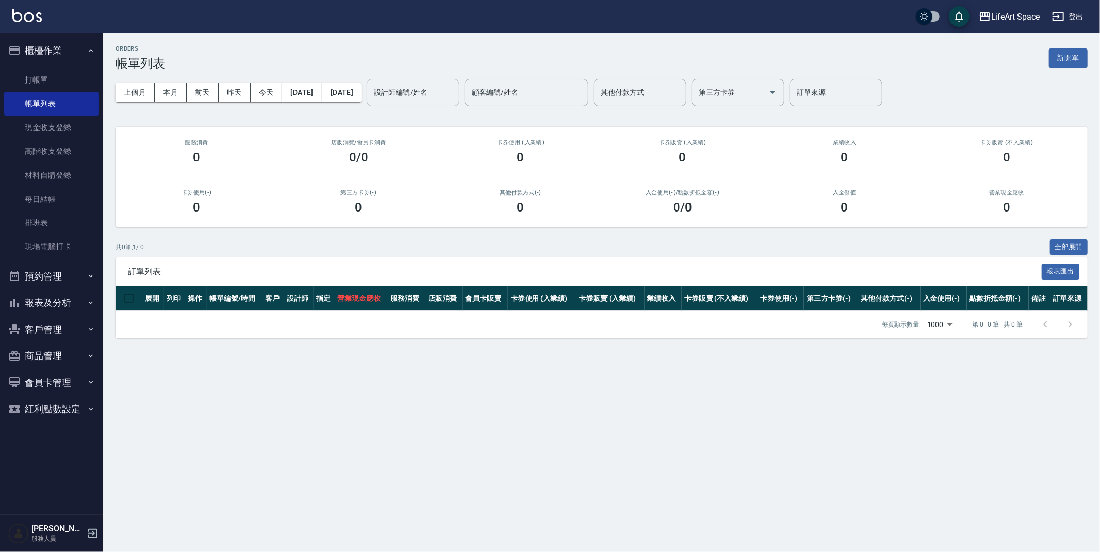
click at [416, 95] on input "設計師編號/姓名" at bounding box center [413, 93] width 84 height 18
click at [427, 113] on span "[PERSON_NAME] (無代號)" at bounding box center [448, 124] width 76 height 22
type input "[PERSON_NAME](無代號)"
click at [212, 93] on button "前天" at bounding box center [203, 92] width 32 height 19
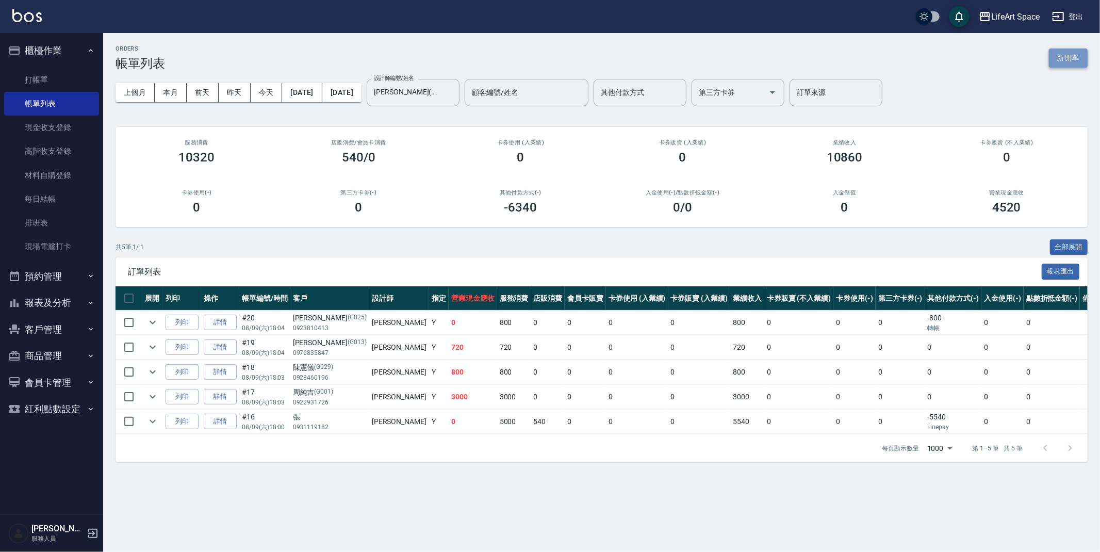
click at [1065, 55] on button "新開單" at bounding box center [1068, 57] width 39 height 19
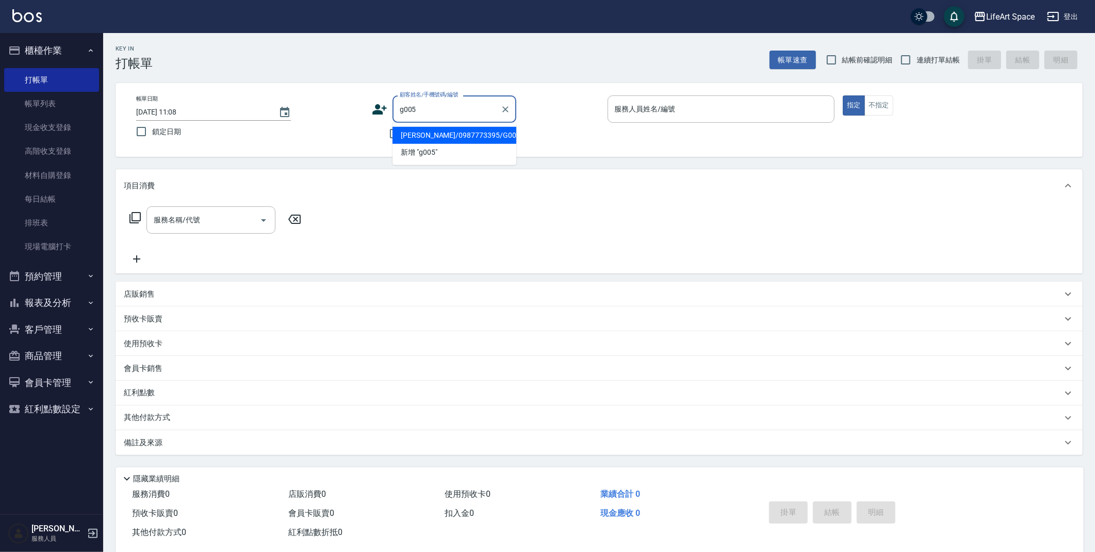
click at [433, 141] on li "[PERSON_NAME]/0987773395/G005" at bounding box center [454, 135] width 124 height 17
type input "[PERSON_NAME]/0987773395/G005"
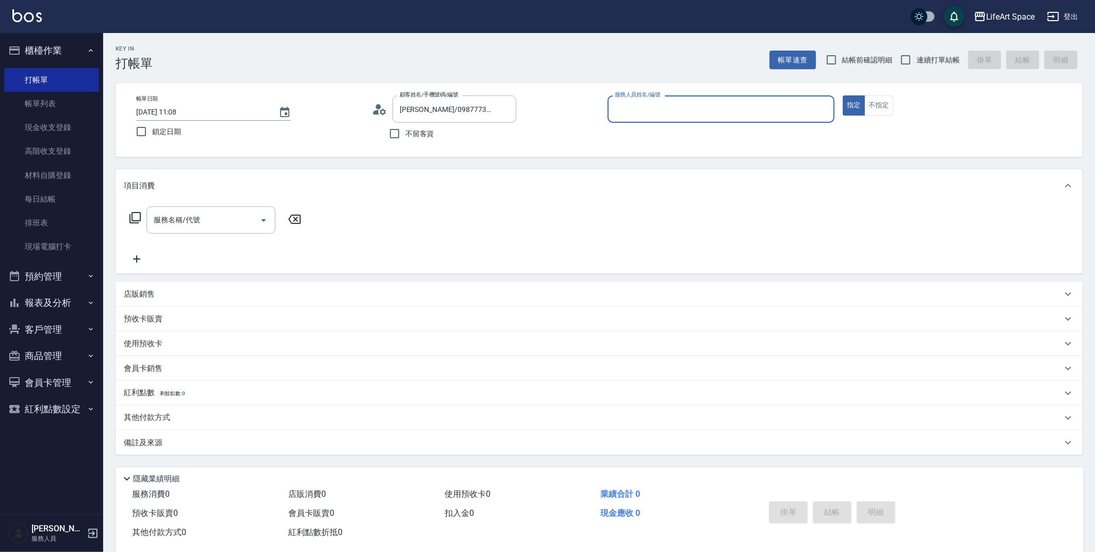
type input "[PERSON_NAME](無代號)"
click at [192, 219] on input "服務名稱/代號" at bounding box center [203, 220] width 104 height 18
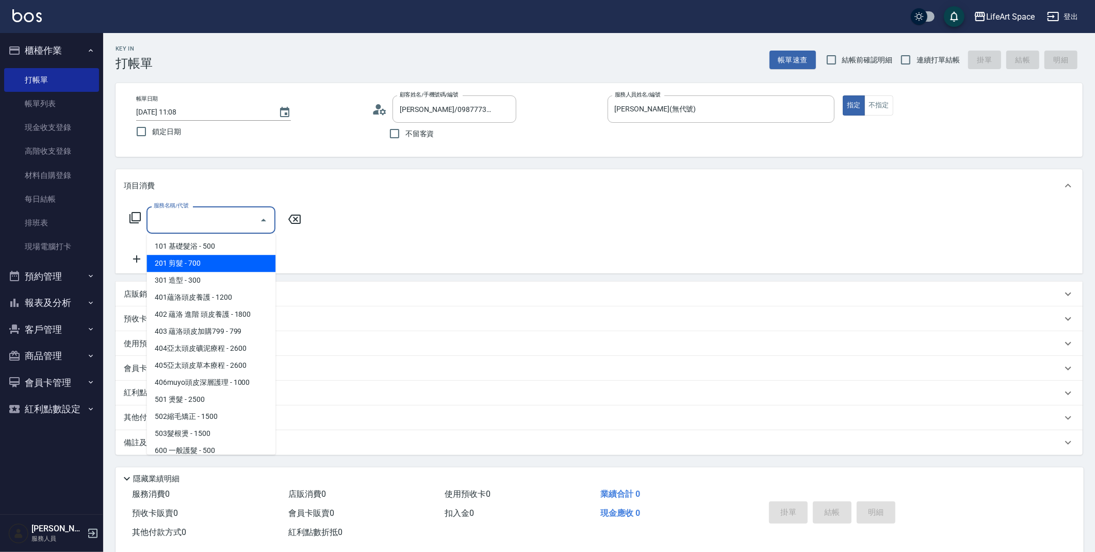
click at [203, 268] on span "201 剪髮 - 700" at bounding box center [210, 263] width 129 height 17
type input "201 剪髮(201)"
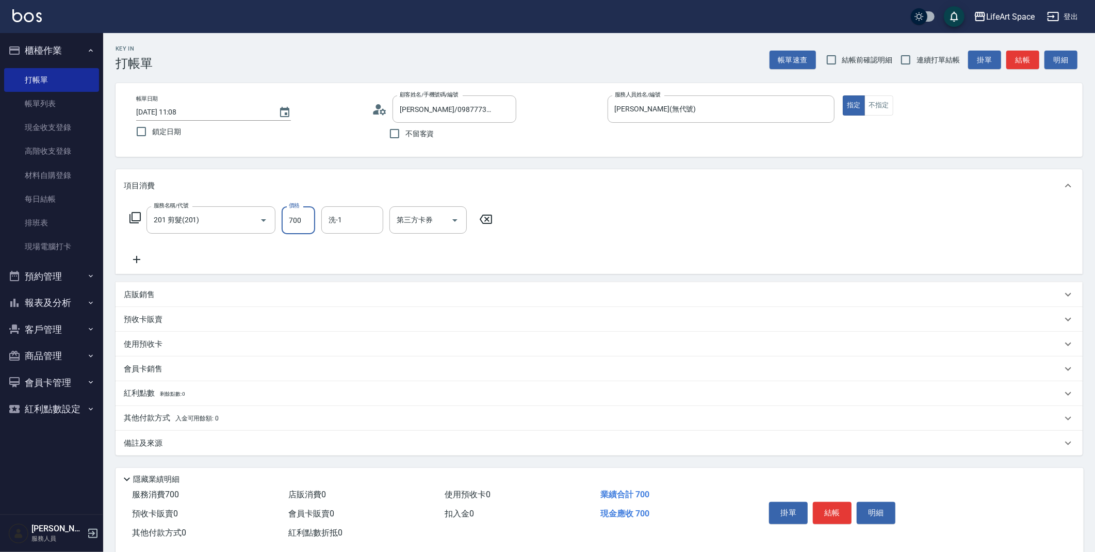
click at [302, 226] on input "700" at bounding box center [298, 220] width 34 height 28
type input "500"
drag, startPoint x: 232, startPoint y: 439, endPoint x: 294, endPoint y: 455, distance: 64.4
click at [232, 438] on div "備註及來源" at bounding box center [593, 443] width 938 height 11
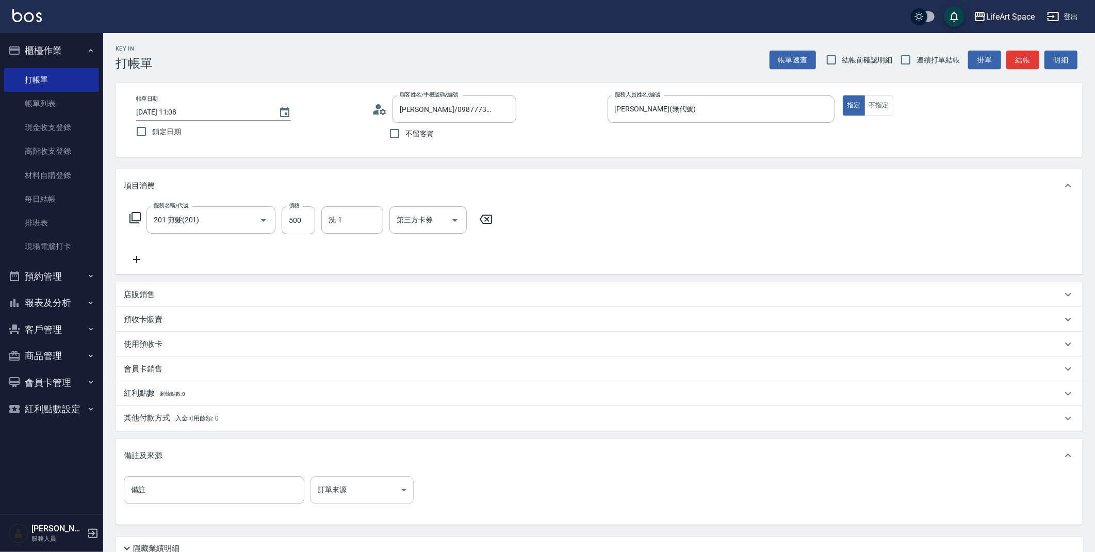
click at [374, 492] on body "LifeArt Space 登出 櫃檯作業 打帳單 帳單列表 現金收支登錄 高階收支登錄 材料自購登錄 每日結帳 排班表 現場電腦打卡 預約管理 預約管理 單…" at bounding box center [547, 318] width 1095 height 636
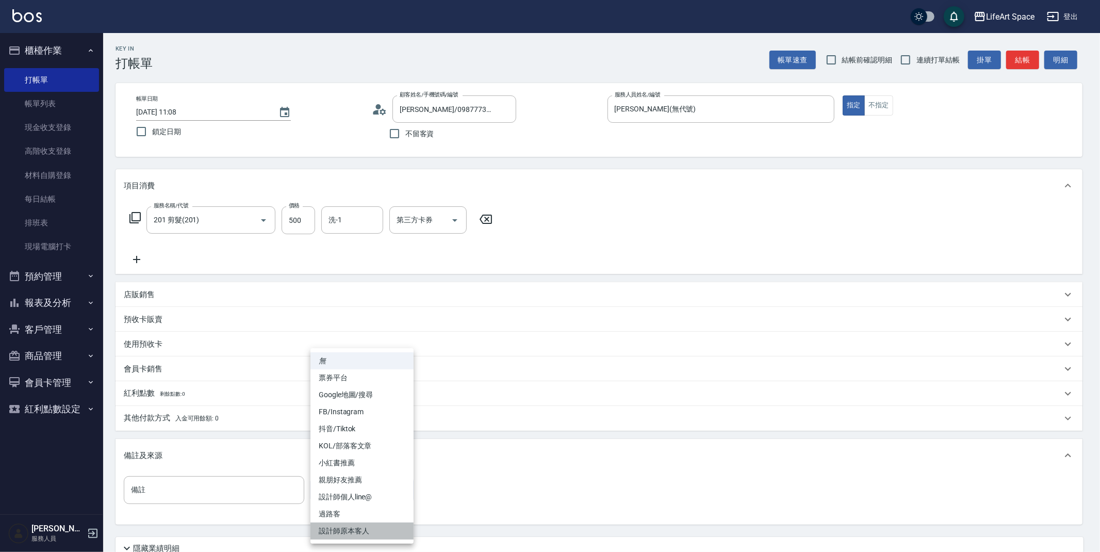
click at [346, 535] on li "設計師原本客人" at bounding box center [361, 530] width 103 height 17
type input "設計師原本客人"
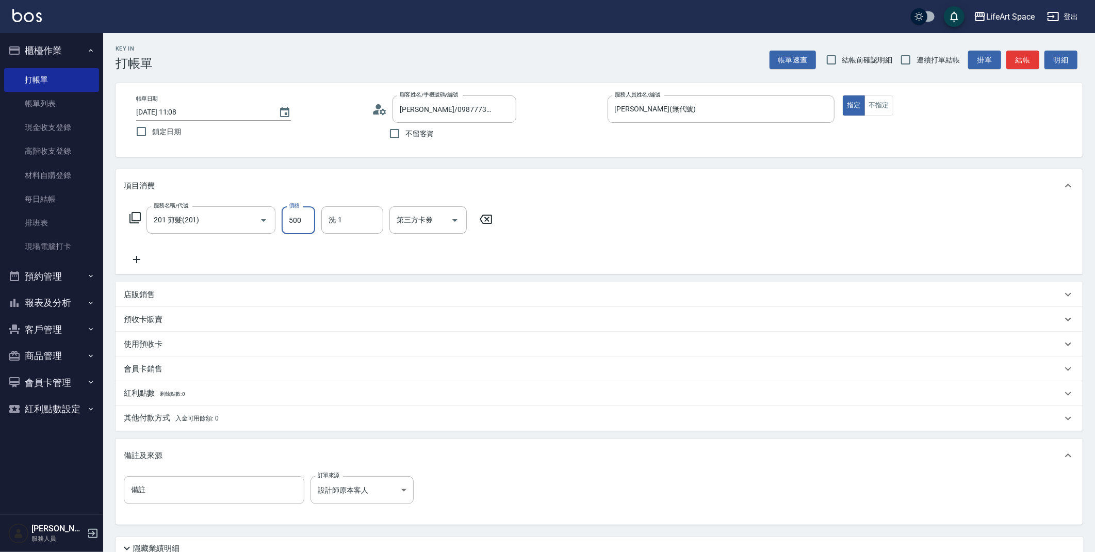
click at [298, 226] on input "500" at bounding box center [298, 220] width 34 height 28
type input "800"
click at [173, 111] on input "[DATE] 11:08" at bounding box center [202, 112] width 132 height 17
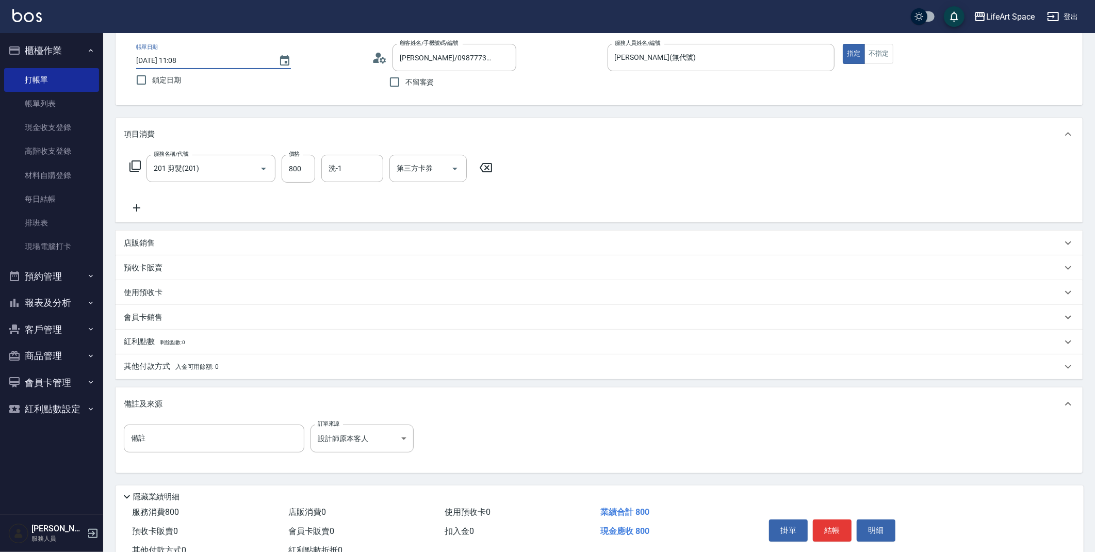
scroll to position [88, 0]
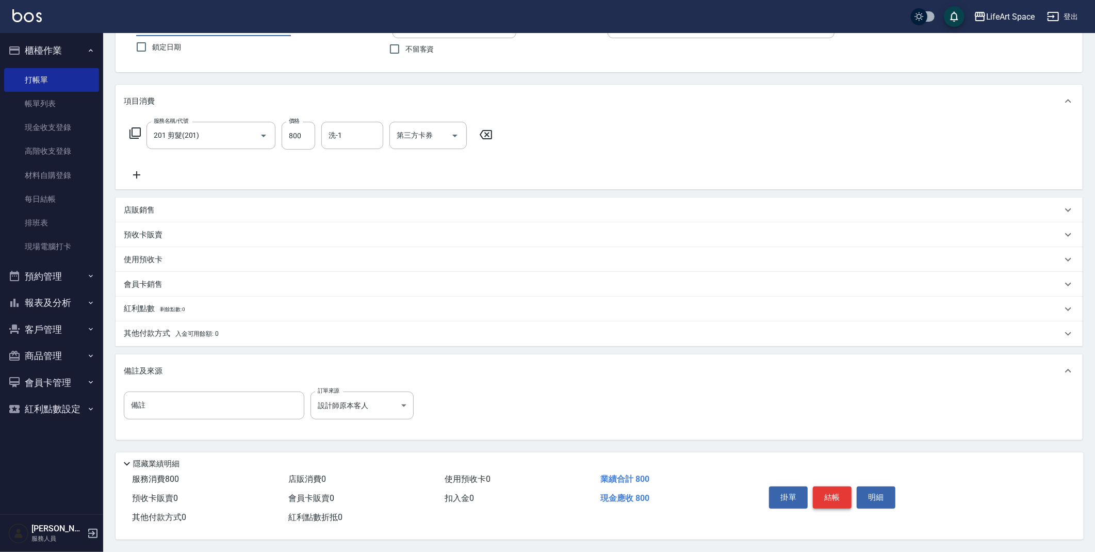
type input "[DATE] 11:08"
click at [830, 486] on button "結帳" at bounding box center [831, 497] width 39 height 22
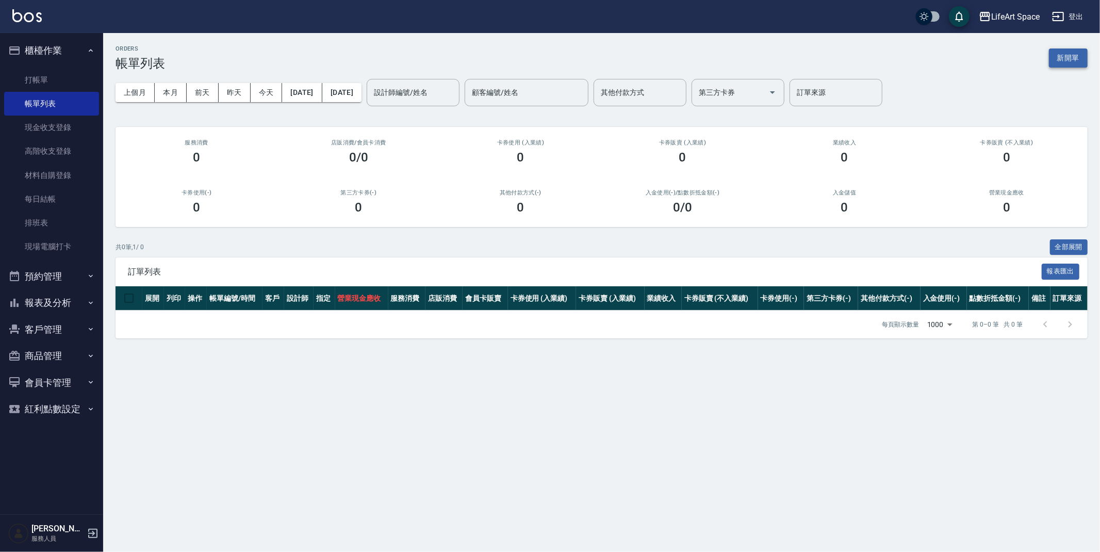
click at [1073, 57] on button "新開單" at bounding box center [1068, 57] width 39 height 19
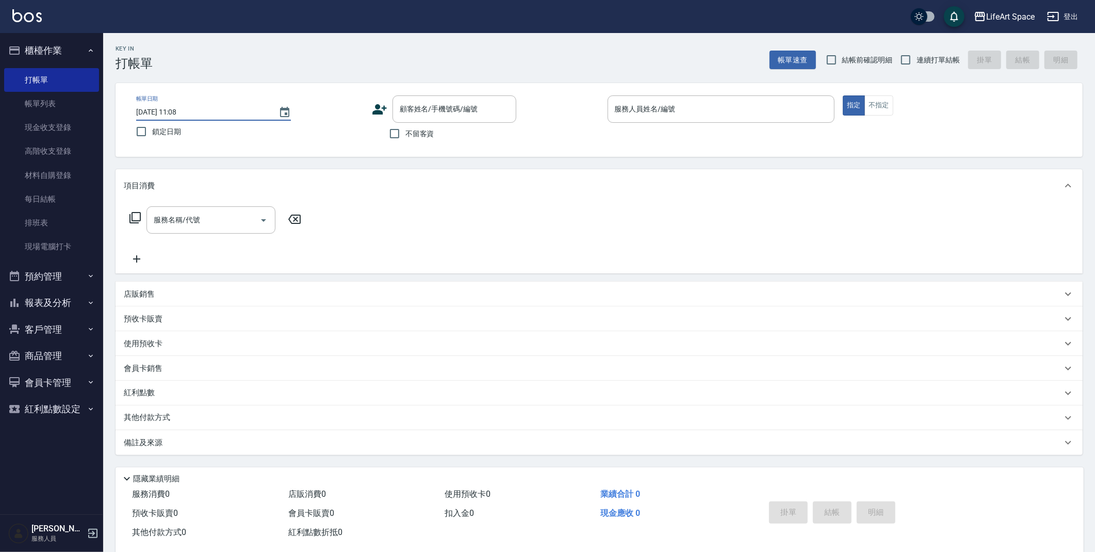
drag, startPoint x: 173, startPoint y: 115, endPoint x: 167, endPoint y: 114, distance: 6.7
click at [173, 115] on input "[DATE] 11:08" at bounding box center [202, 112] width 132 height 17
type input "[DATE] 11:08"
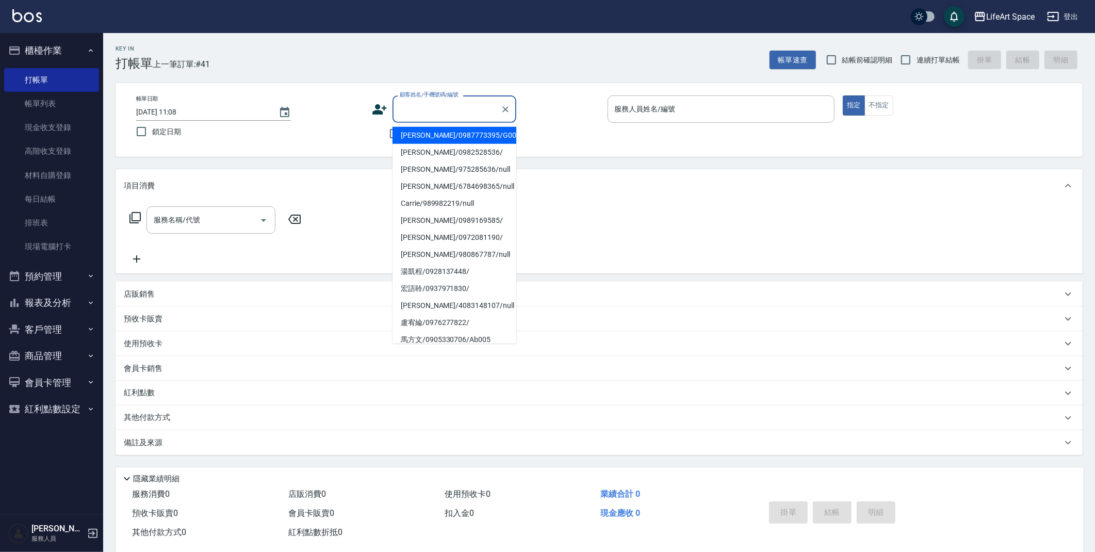
click at [436, 105] on input "顧客姓名/手機號碼/編號" at bounding box center [446, 109] width 99 height 18
drag, startPoint x: 433, startPoint y: 138, endPoint x: 164, endPoint y: 194, distance: 274.5
click at [434, 138] on li "[PERSON_NAME]/0986661305/G002" at bounding box center [454, 135] width 124 height 17
type input "[PERSON_NAME]/0986661305/G002"
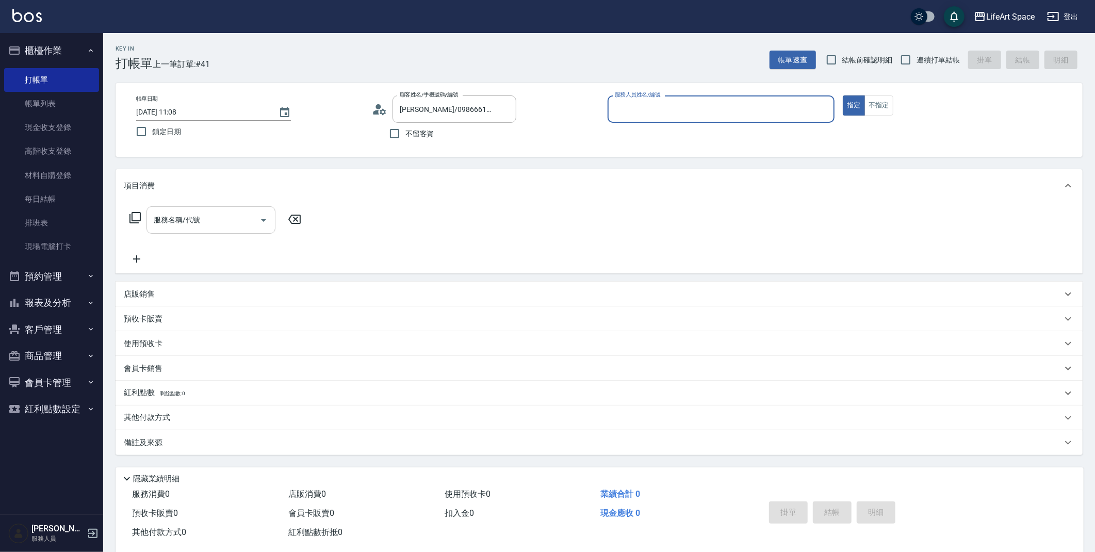
type input "[PERSON_NAME](無代號)"
click at [221, 231] on input "服務名稱/代號" at bounding box center [203, 223] width 104 height 18
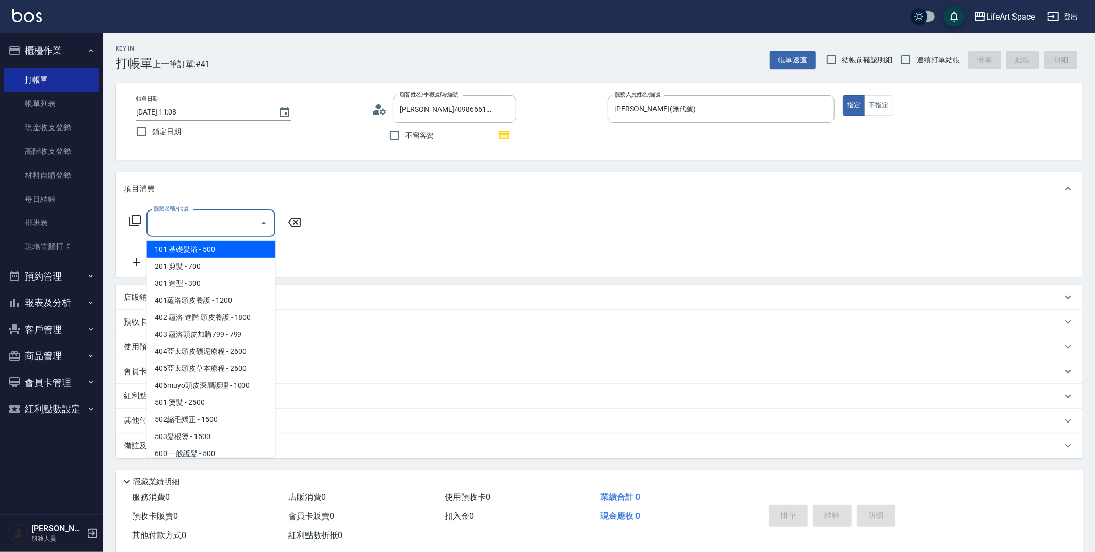
click at [212, 243] on span "101 基礎髮浴 - 500" at bounding box center [210, 249] width 129 height 17
type input "101 基礎髮浴 (101)"
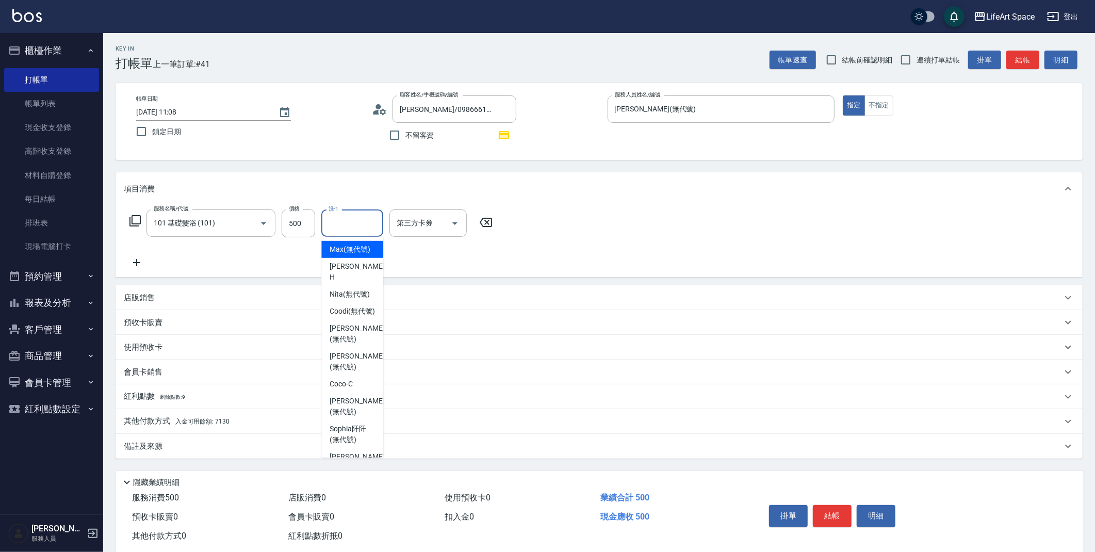
drag, startPoint x: 344, startPoint y: 221, endPoint x: 339, endPoint y: 223, distance: 5.6
click at [344, 221] on input "洗-1" at bounding box center [352, 223] width 53 height 18
click at [350, 341] on div "Nita (無代號)" at bounding box center [352, 349] width 62 height 17
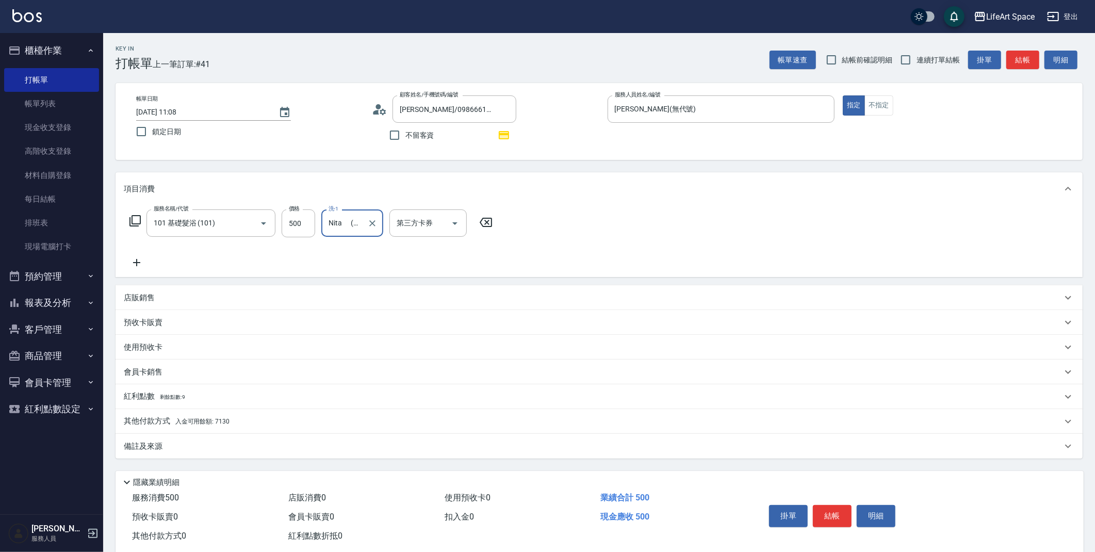
type input "Nita (無代號)"
click at [216, 423] on span "入金可用餘額: 7130" at bounding box center [202, 421] width 54 height 7
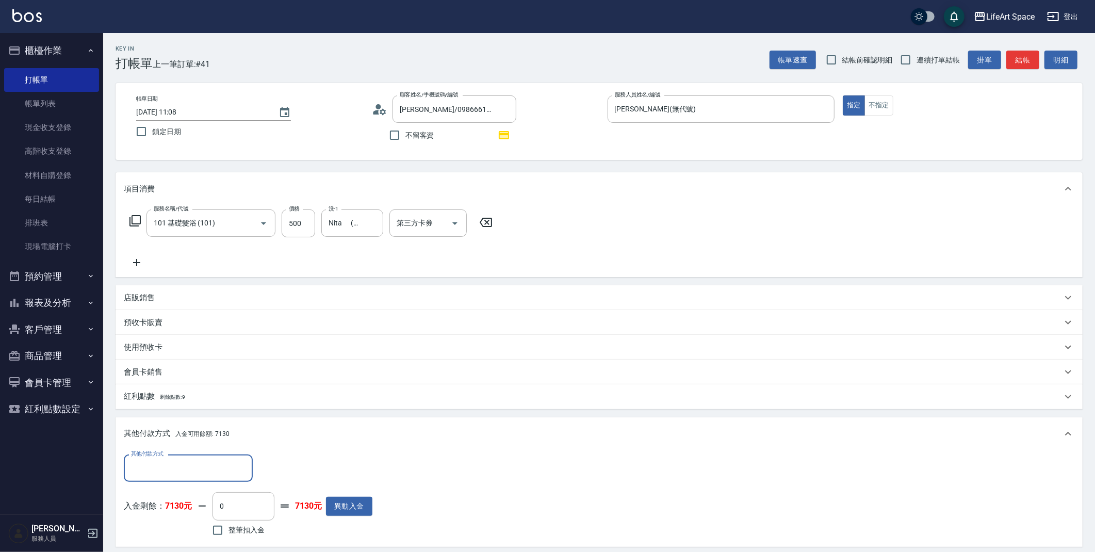
scroll to position [1, 0]
click at [200, 398] on div "紅利點數 剩餘點數: 9" at bounding box center [593, 396] width 938 height 11
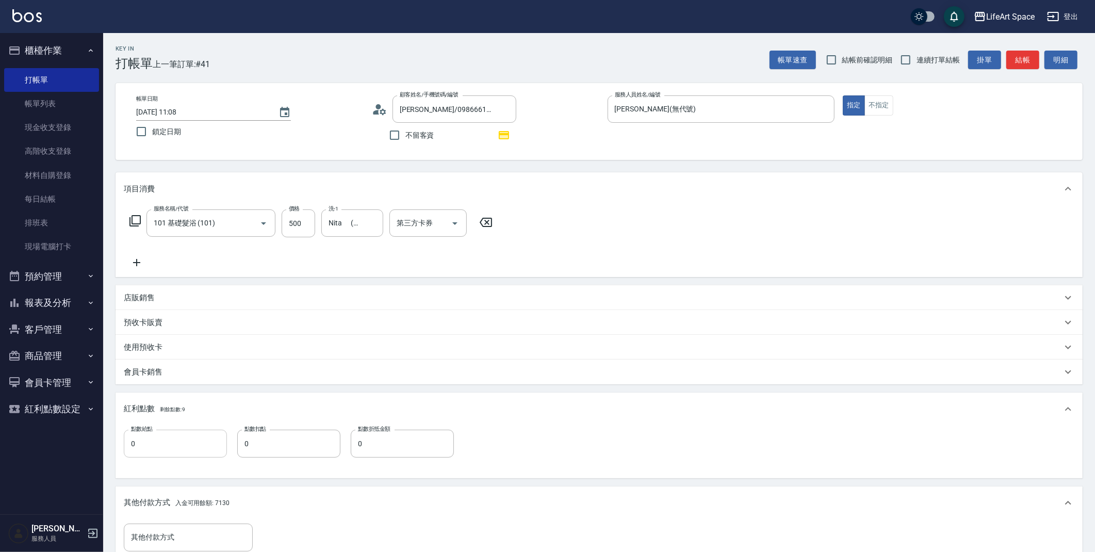
click at [181, 439] on input "0" at bounding box center [175, 443] width 103 height 28
type input "1"
click at [389, 505] on div "其他付款方式 入金可用餘額: 7130" at bounding box center [593, 502] width 938 height 11
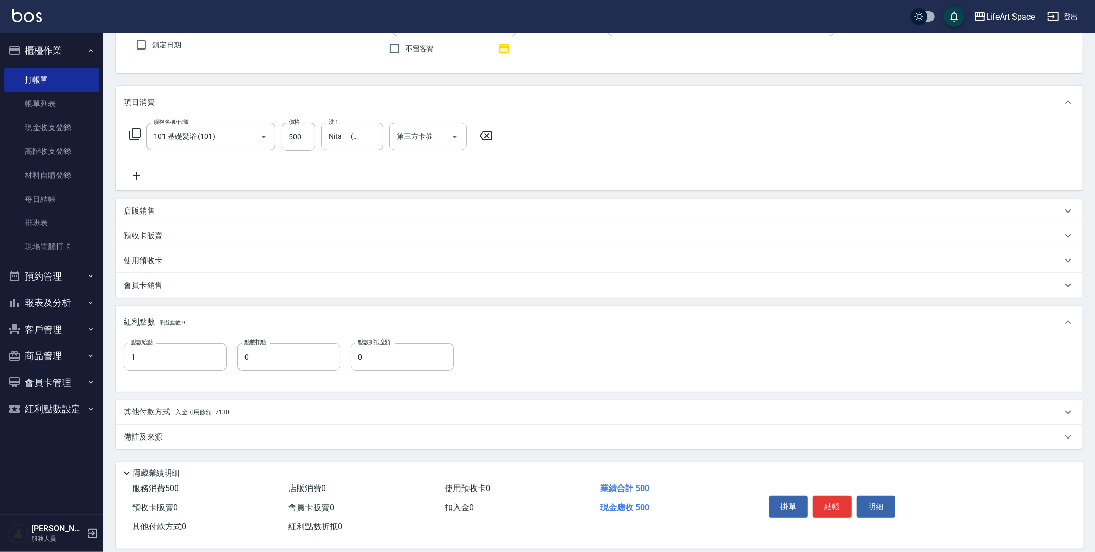
scroll to position [100, 0]
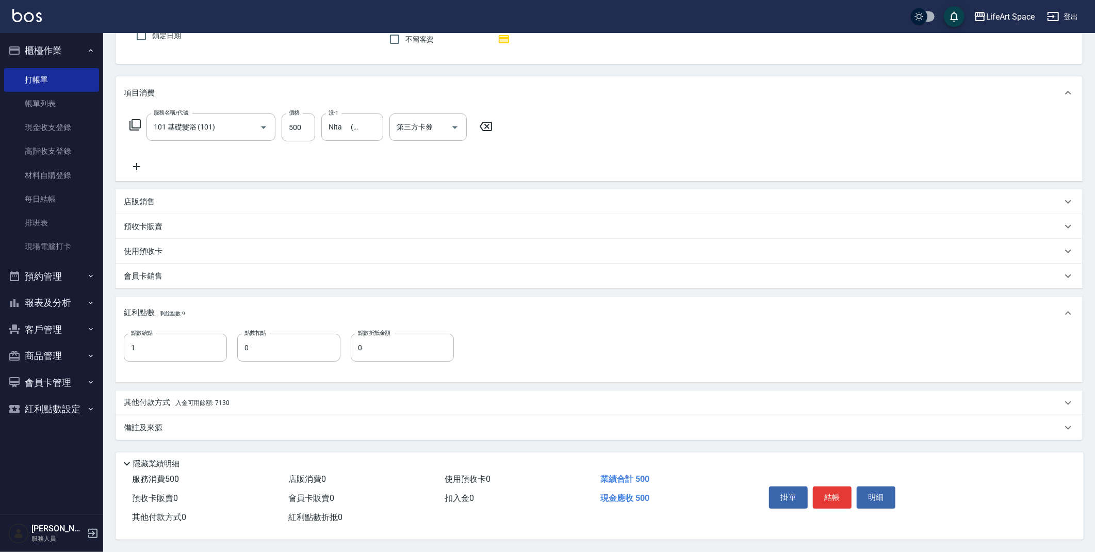
click at [214, 401] on span "入金可用餘額: 7130" at bounding box center [202, 402] width 54 height 7
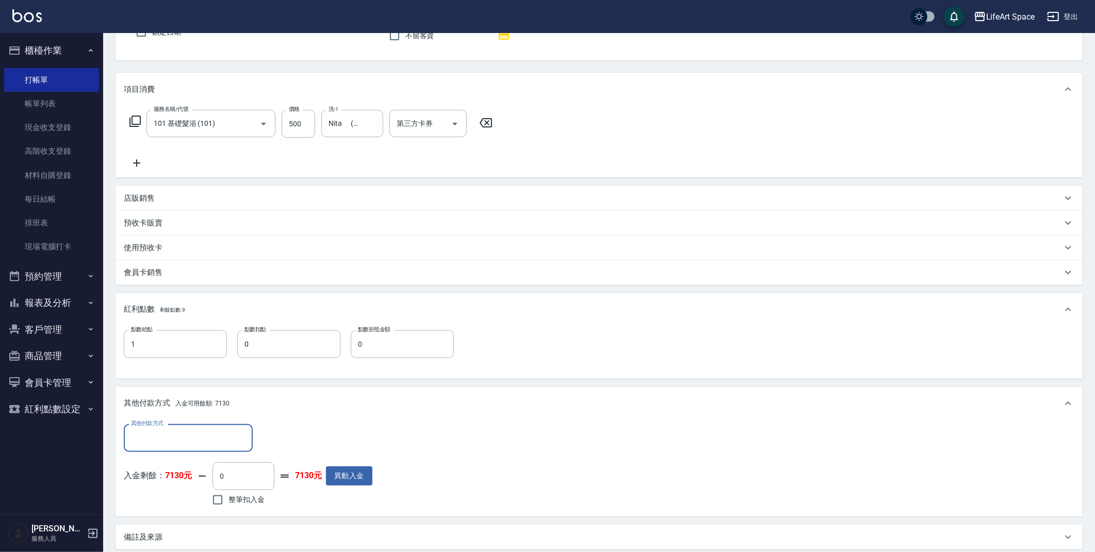
scroll to position [0, 0]
click at [253, 469] on input "0" at bounding box center [243, 476] width 62 height 28
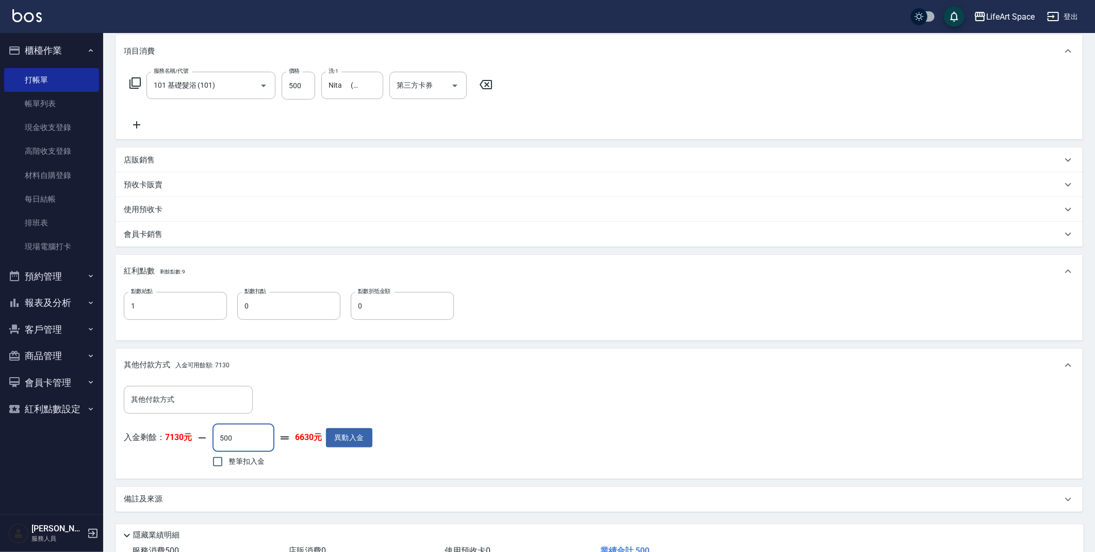
scroll to position [212, 0]
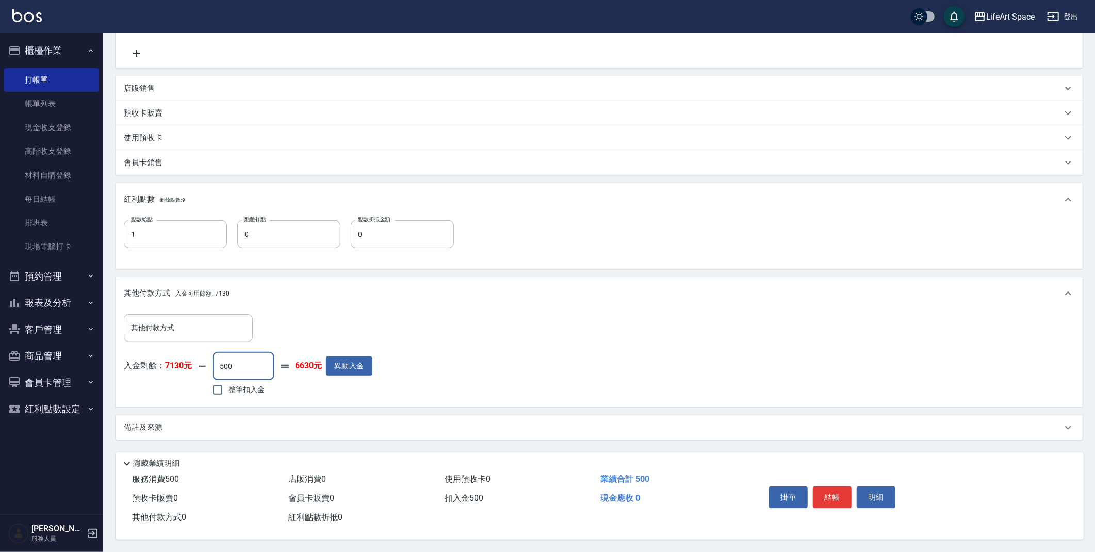
type input "500"
drag, startPoint x: 177, startPoint y: 422, endPoint x: 228, endPoint y: 446, distance: 56.3
click at [178, 422] on div "備註及來源" at bounding box center [593, 427] width 938 height 11
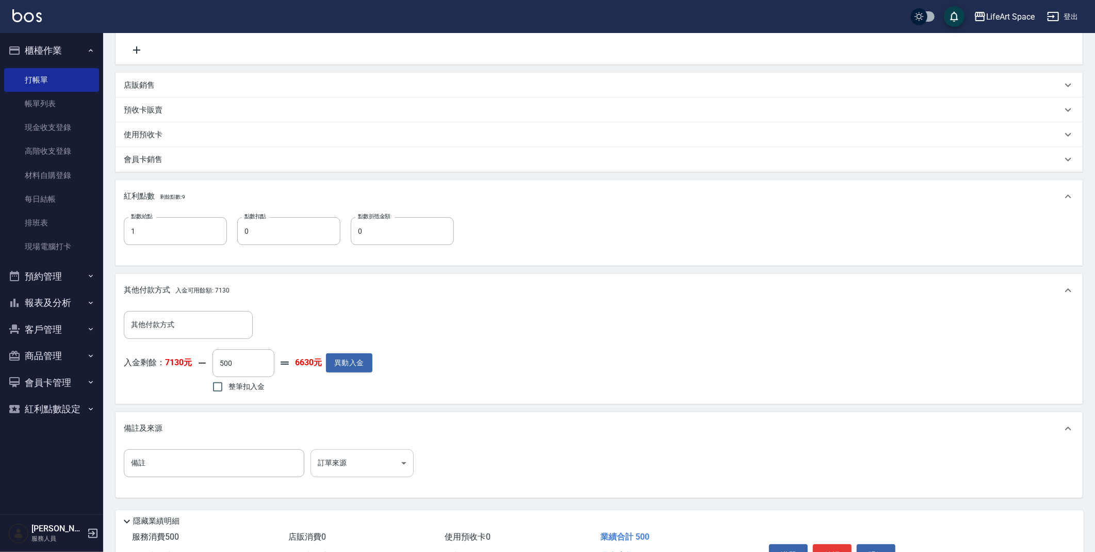
click at [364, 465] on body "LifeArt Space 登出 櫃檯作業 打帳單 帳單列表 現金收支登錄 高階收支登錄 材料自購登錄 每日結帳 排班表 現場電腦打卡 預約管理 預約管理 單…" at bounding box center [547, 199] width 1095 height 822
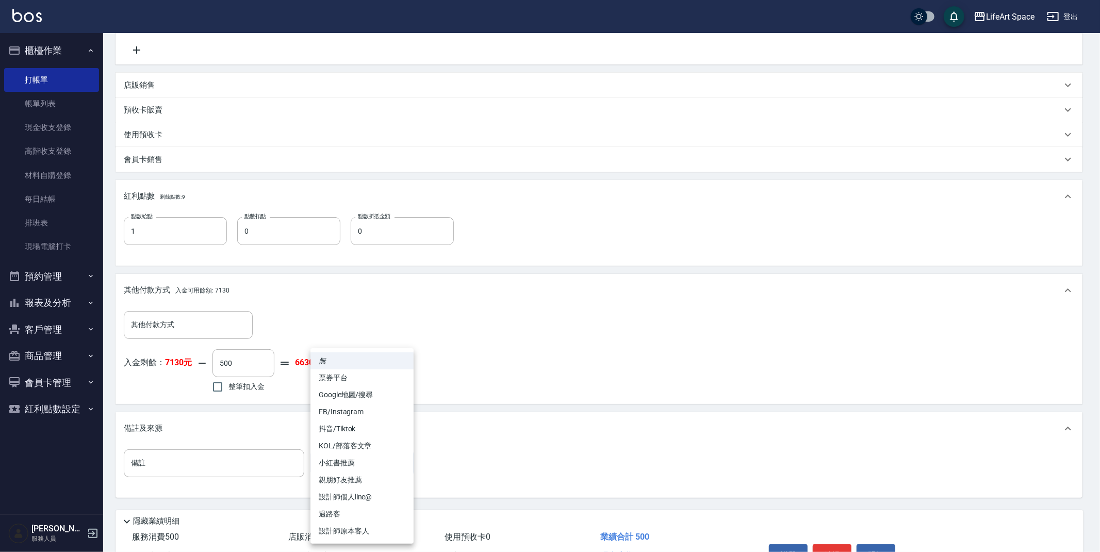
click at [370, 533] on li "設計師原本客人" at bounding box center [361, 530] width 103 height 17
type input "設計師原本客人"
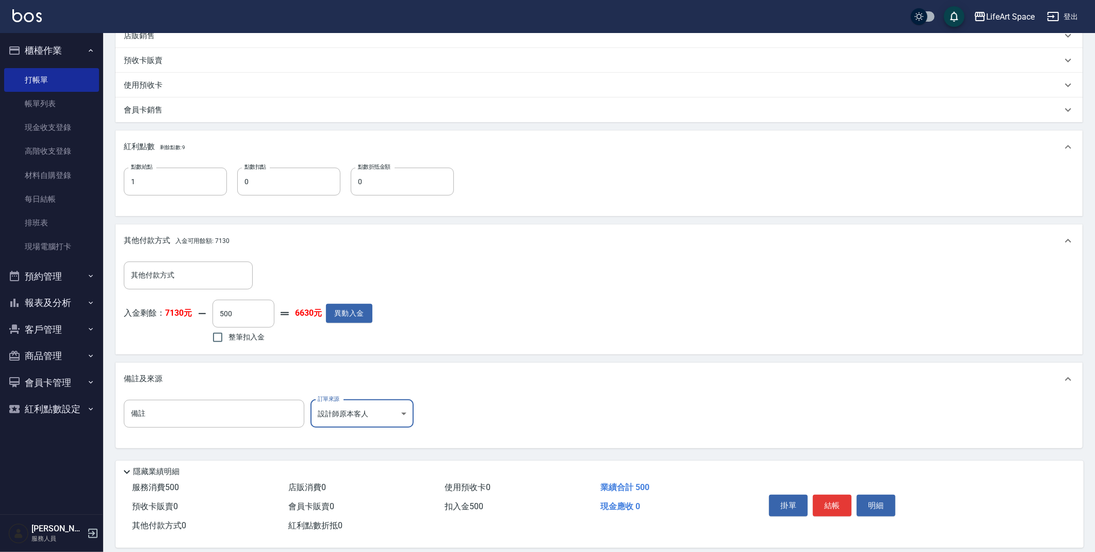
scroll to position [273, 0]
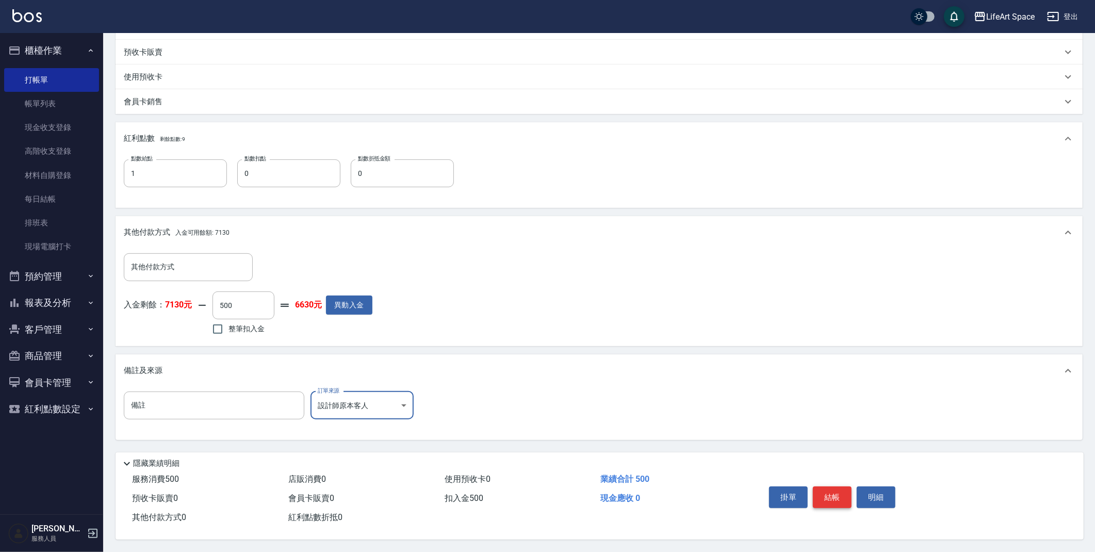
click at [836, 496] on button "結帳" at bounding box center [831, 497] width 39 height 22
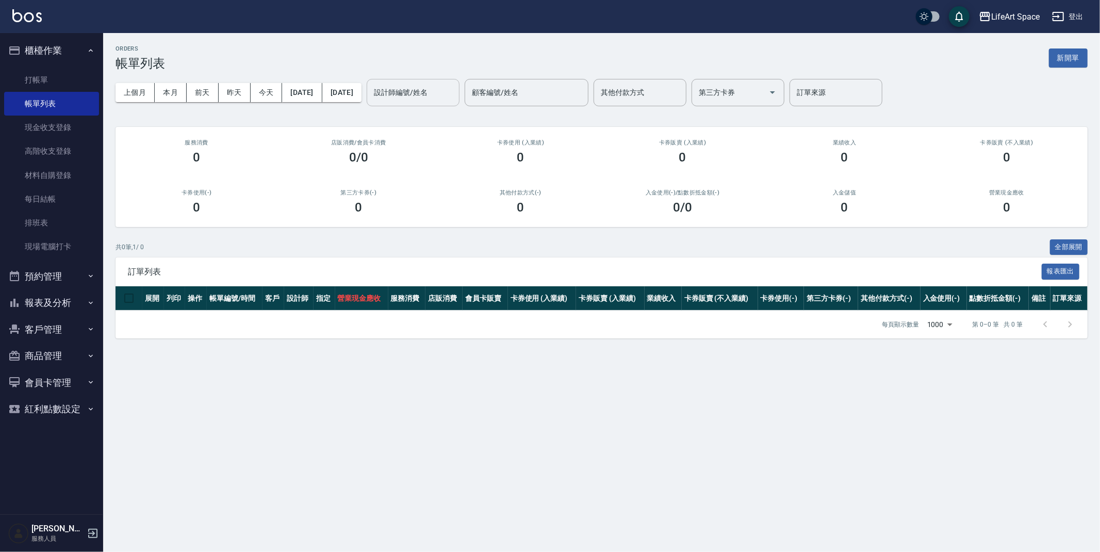
click at [446, 87] on input "設計師編號/姓名" at bounding box center [413, 93] width 84 height 18
drag, startPoint x: 442, startPoint y: 118, endPoint x: 339, endPoint y: 115, distance: 103.7
click at [442, 118] on span "[PERSON_NAME] (無代號)" at bounding box center [448, 124] width 76 height 22
type input "[PERSON_NAME](無代號)"
click at [198, 90] on button "前天" at bounding box center [203, 92] width 32 height 19
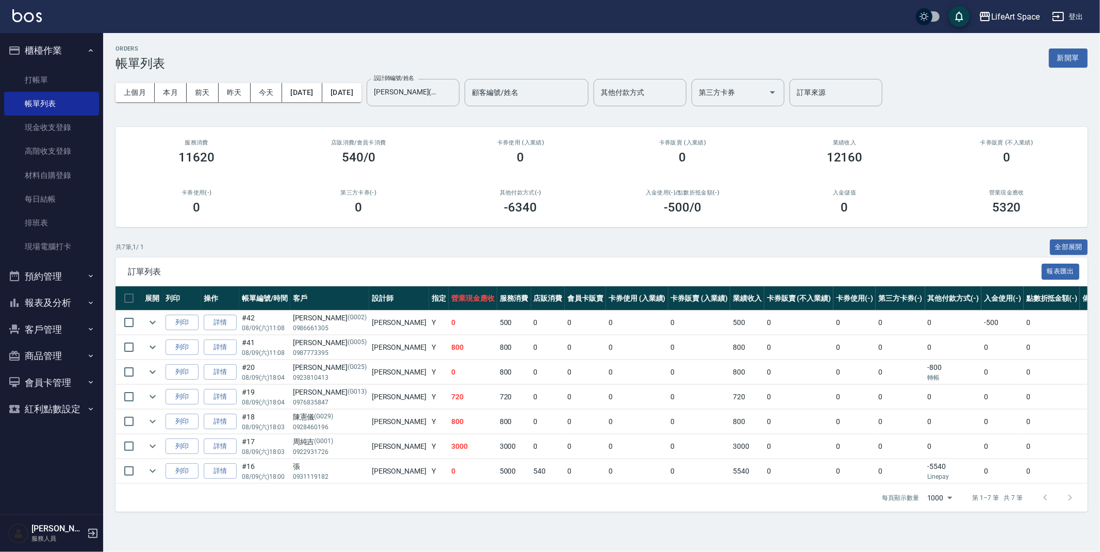
click at [449, 321] on td "0" at bounding box center [473, 322] width 48 height 24
click at [449, 352] on td "800" at bounding box center [473, 347] width 48 height 24
click at [497, 480] on td "5000" at bounding box center [514, 471] width 34 height 24
click at [449, 425] on td "800" at bounding box center [473, 421] width 48 height 24
click at [429, 408] on td "Y" at bounding box center [439, 397] width 20 height 24
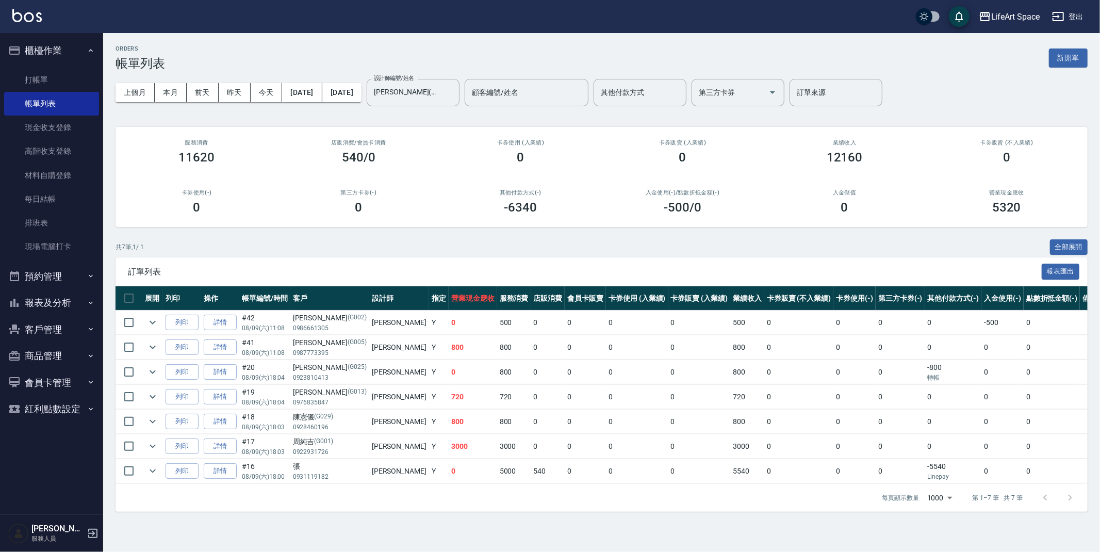
click at [429, 351] on td "Y" at bounding box center [439, 347] width 20 height 24
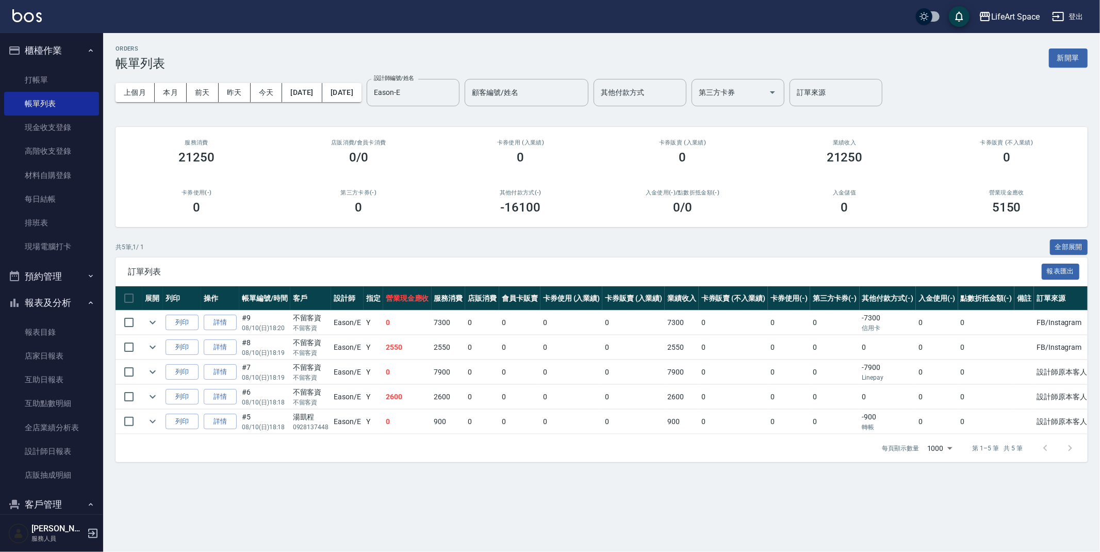
click at [61, 305] on button "報表及分析" at bounding box center [51, 302] width 95 height 27
click at [74, 330] on button "客戶管理" at bounding box center [51, 329] width 95 height 27
